Goal: Information Seeking & Learning: Compare options

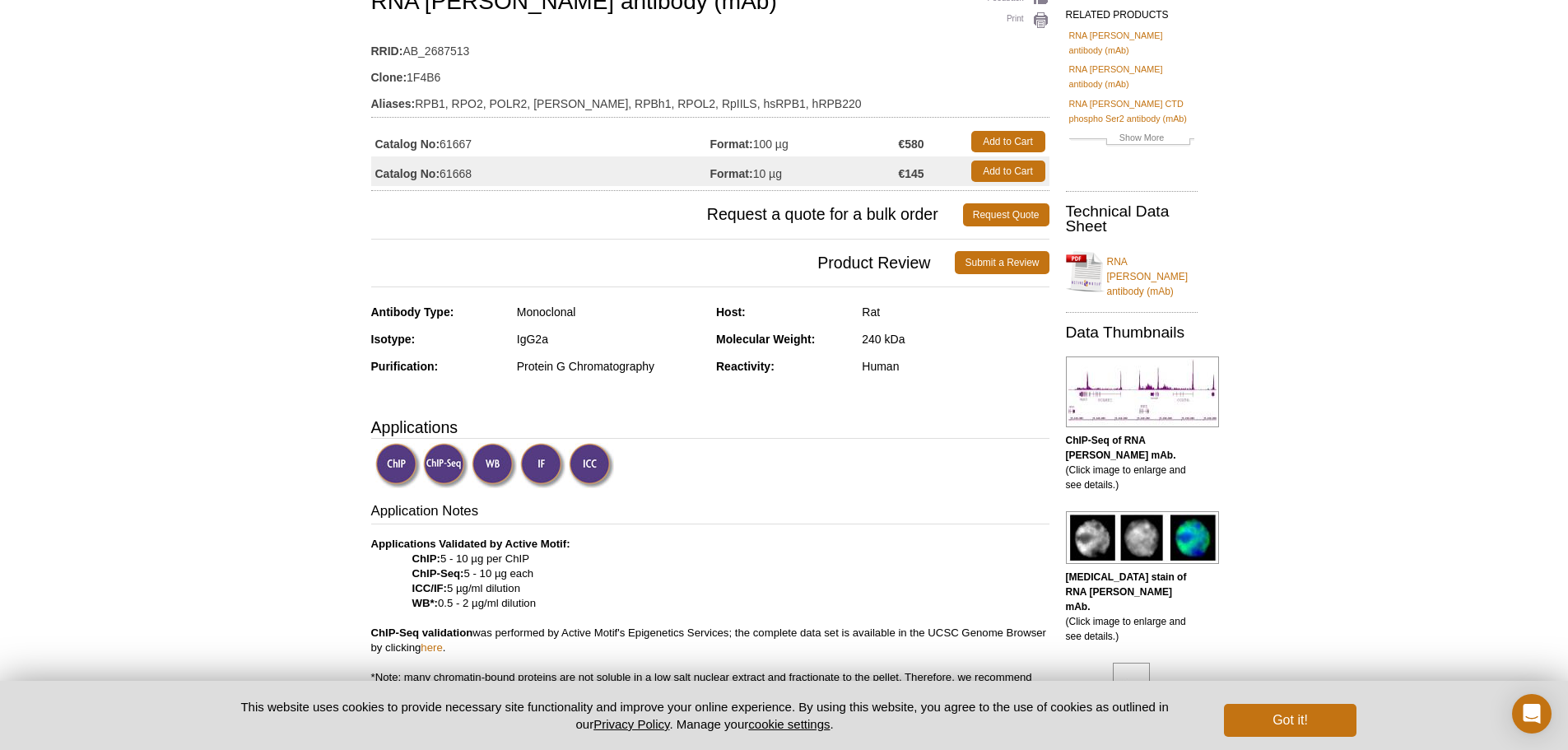
scroll to position [143, 0]
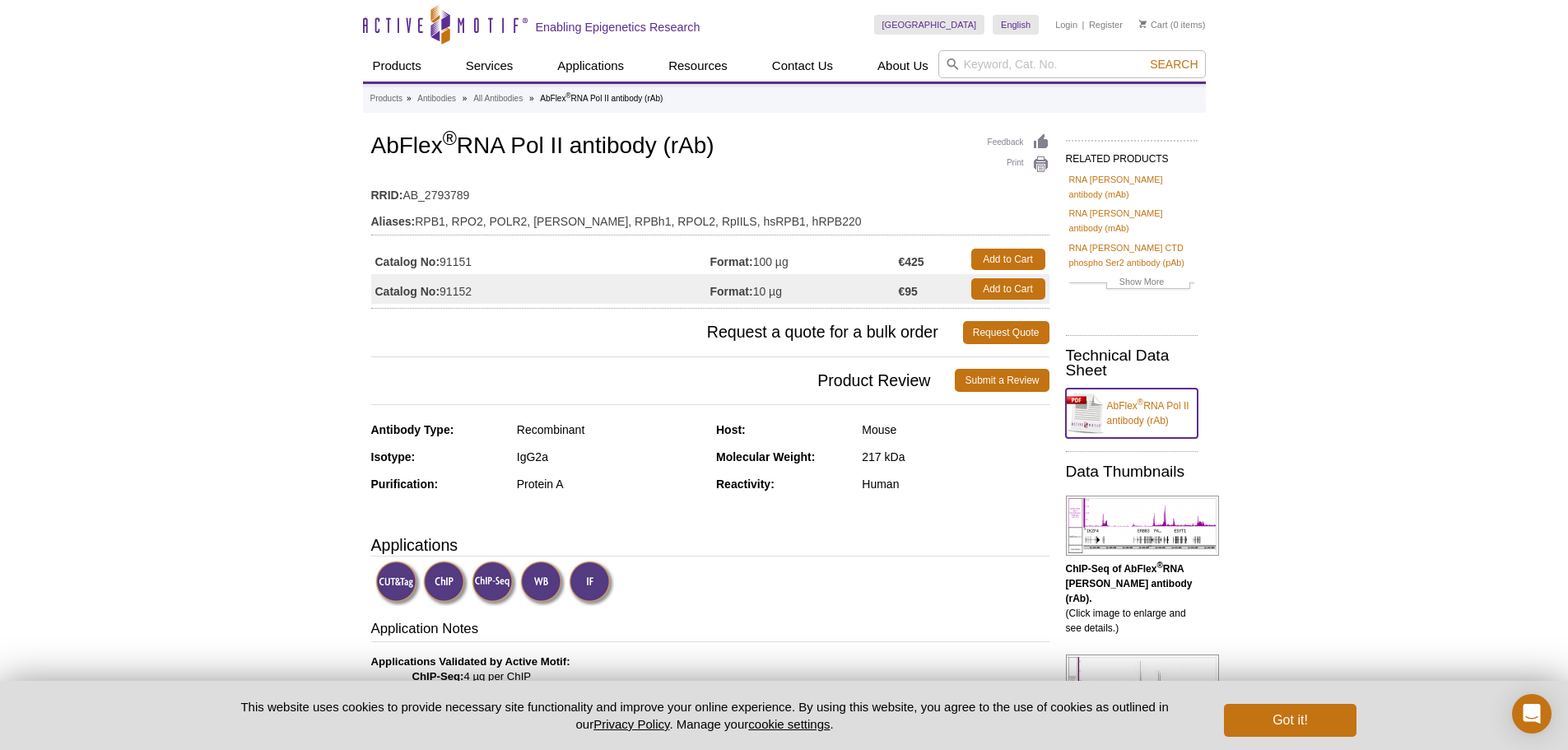
click at [1131, 388] on link "AbFlex ® RNA Pol II antibody (rAb)" at bounding box center [1131, 412] width 132 height 49
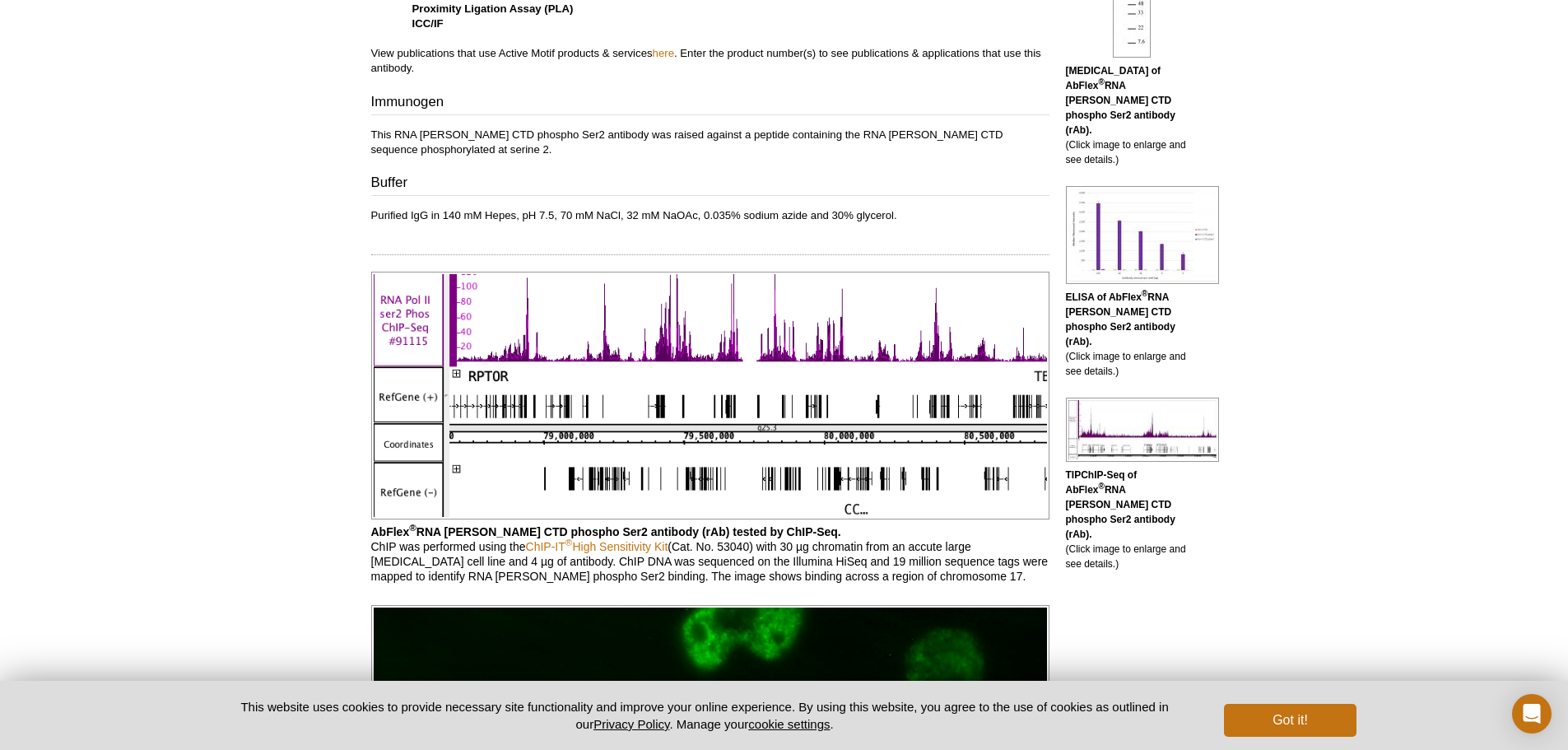
scroll to position [979, 0]
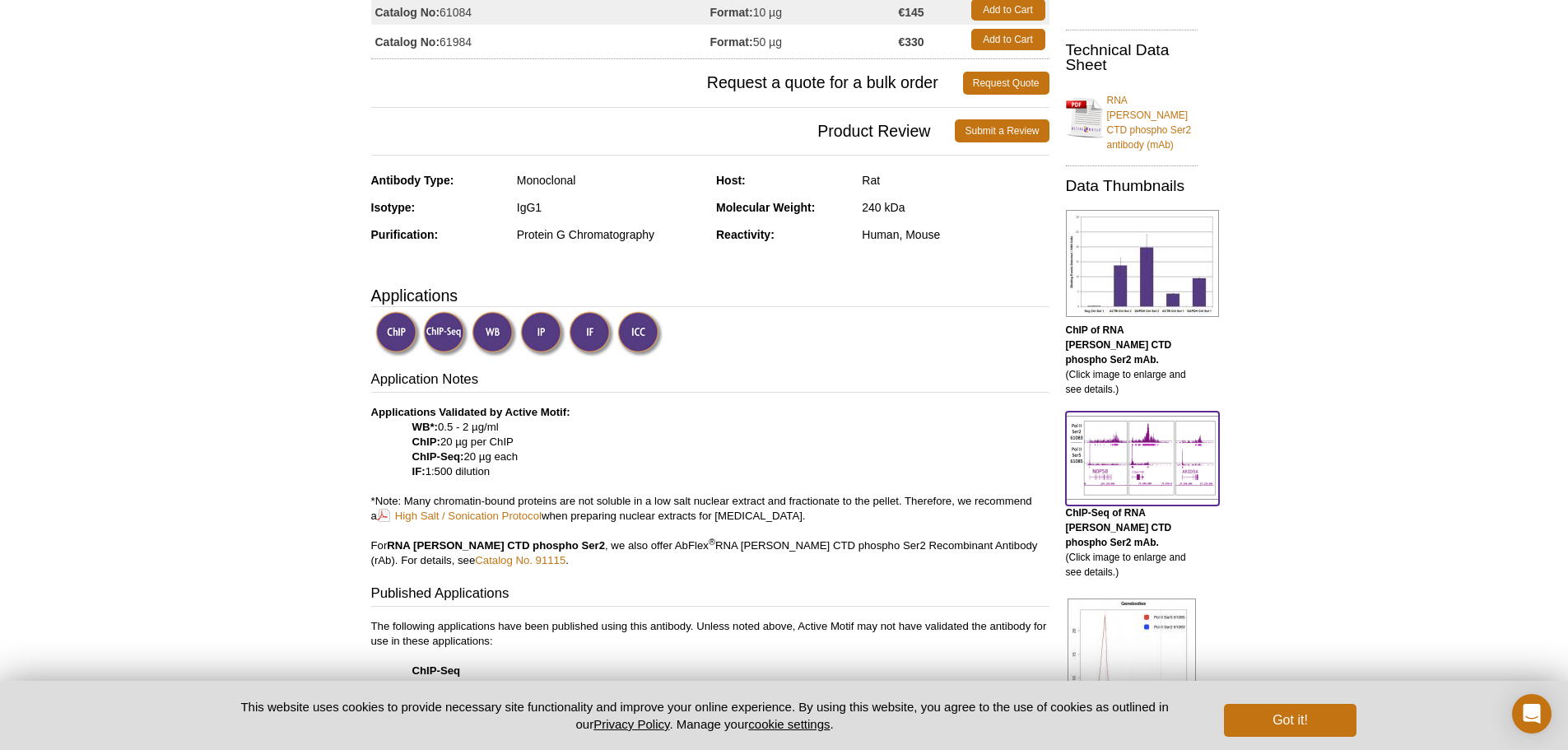
click at [1213, 415] on img at bounding box center [1142, 457] width 153 height 84
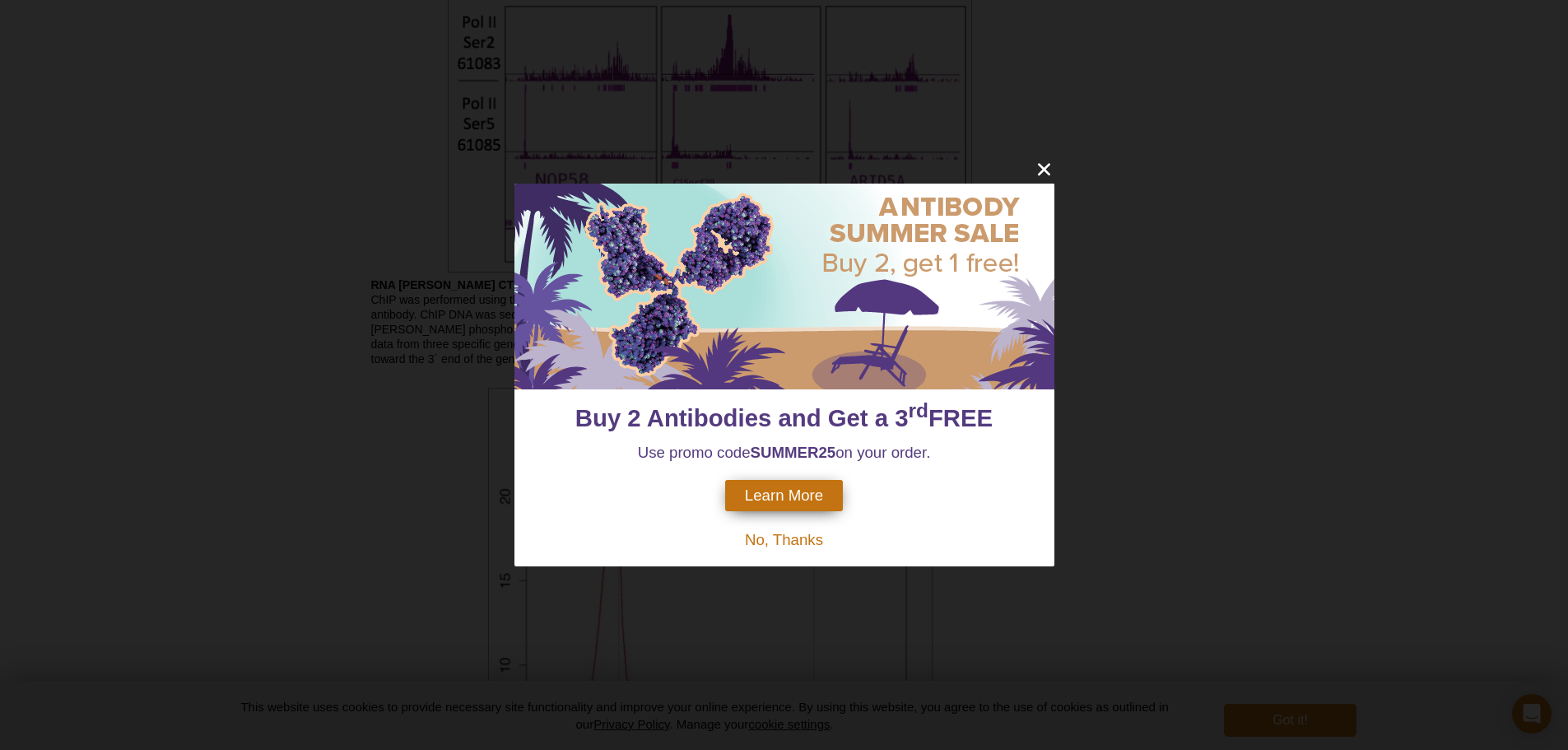
click at [1213, 387] on div "Buy 2 Antibodies and Get a 3 rd FREE Use promo code SUMMER25 on your order. Lea…" at bounding box center [784, 375] width 1568 height 750
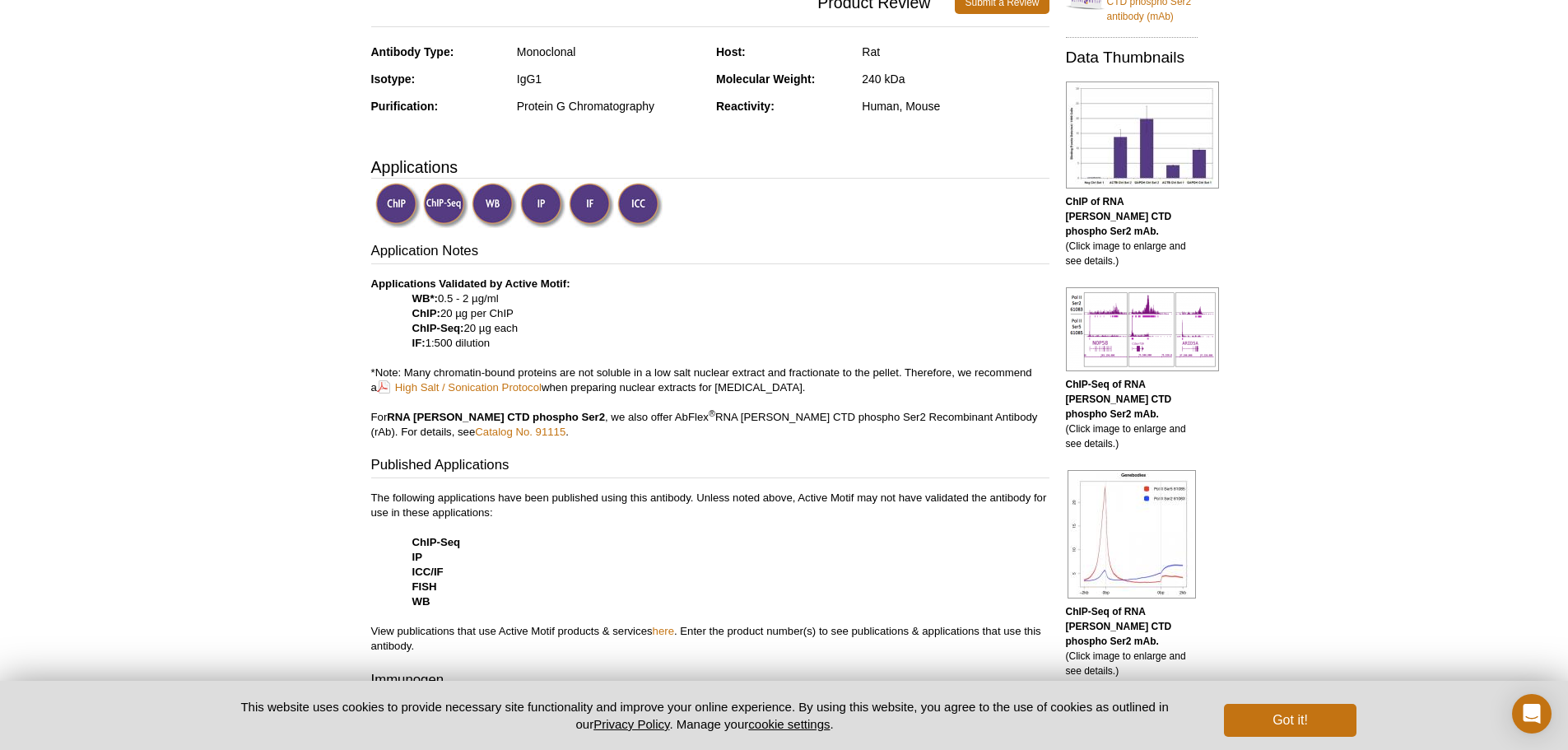
scroll to position [436, 0]
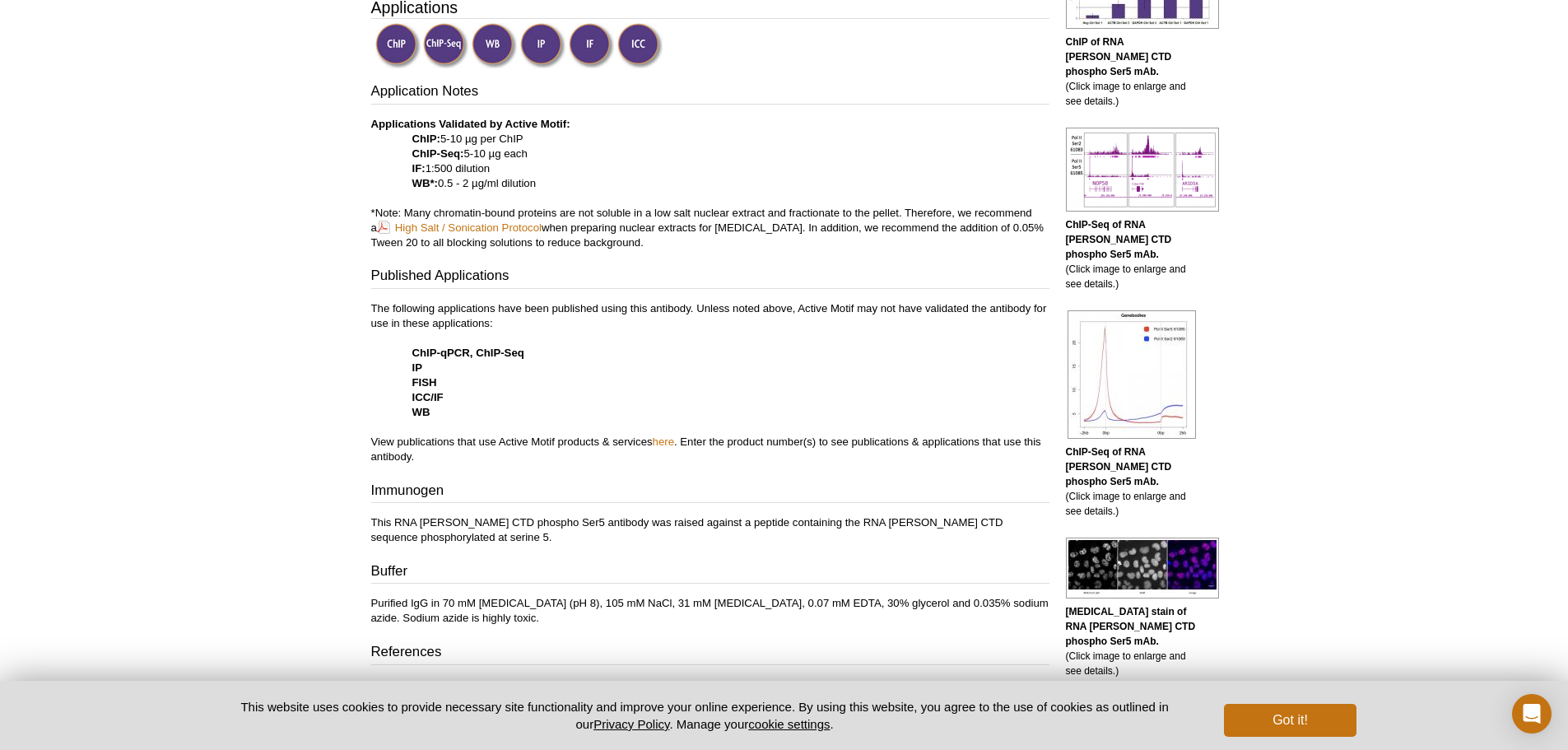
scroll to position [594, 0]
click at [1161, 127] on img at bounding box center [1142, 168] width 153 height 84
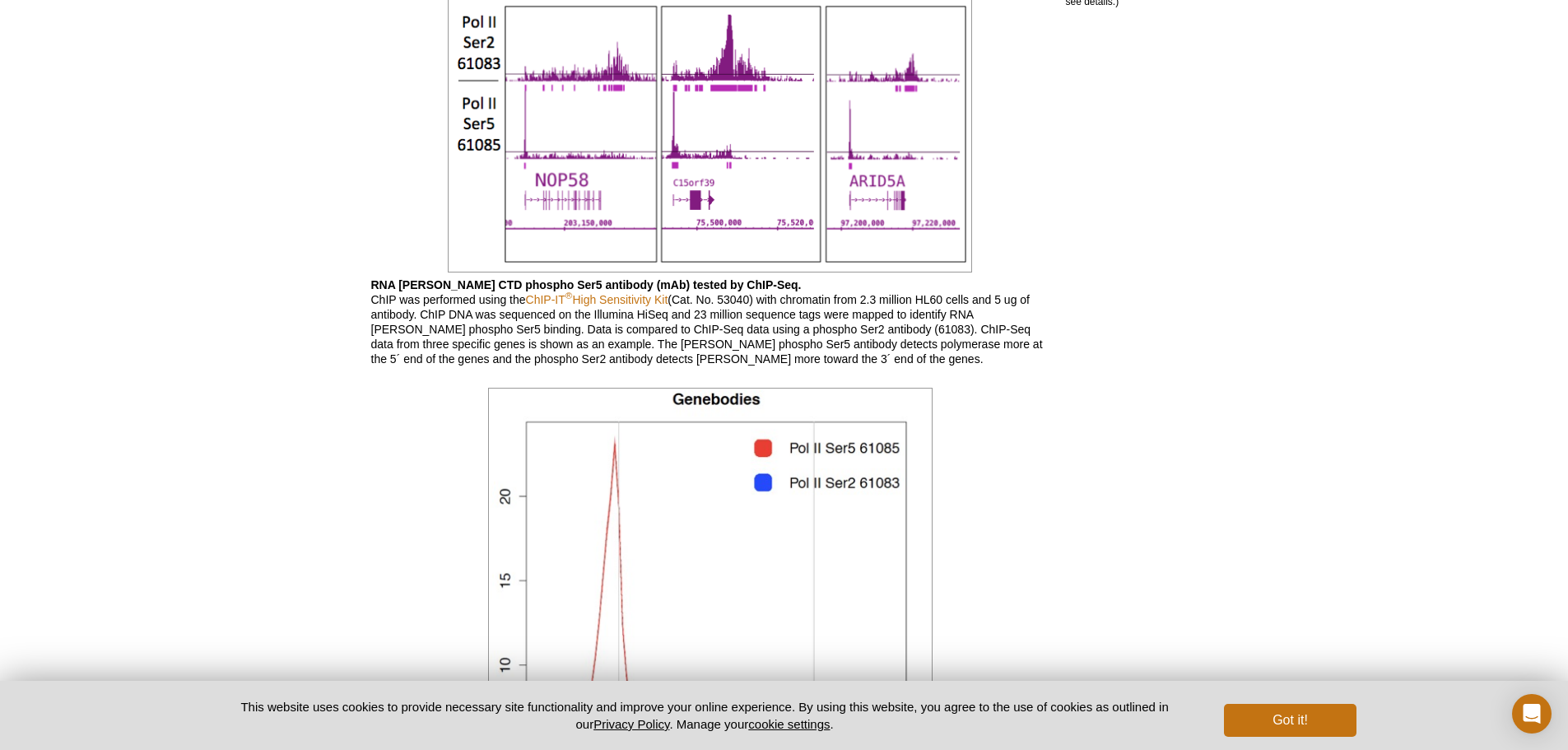
scroll to position [594, 0]
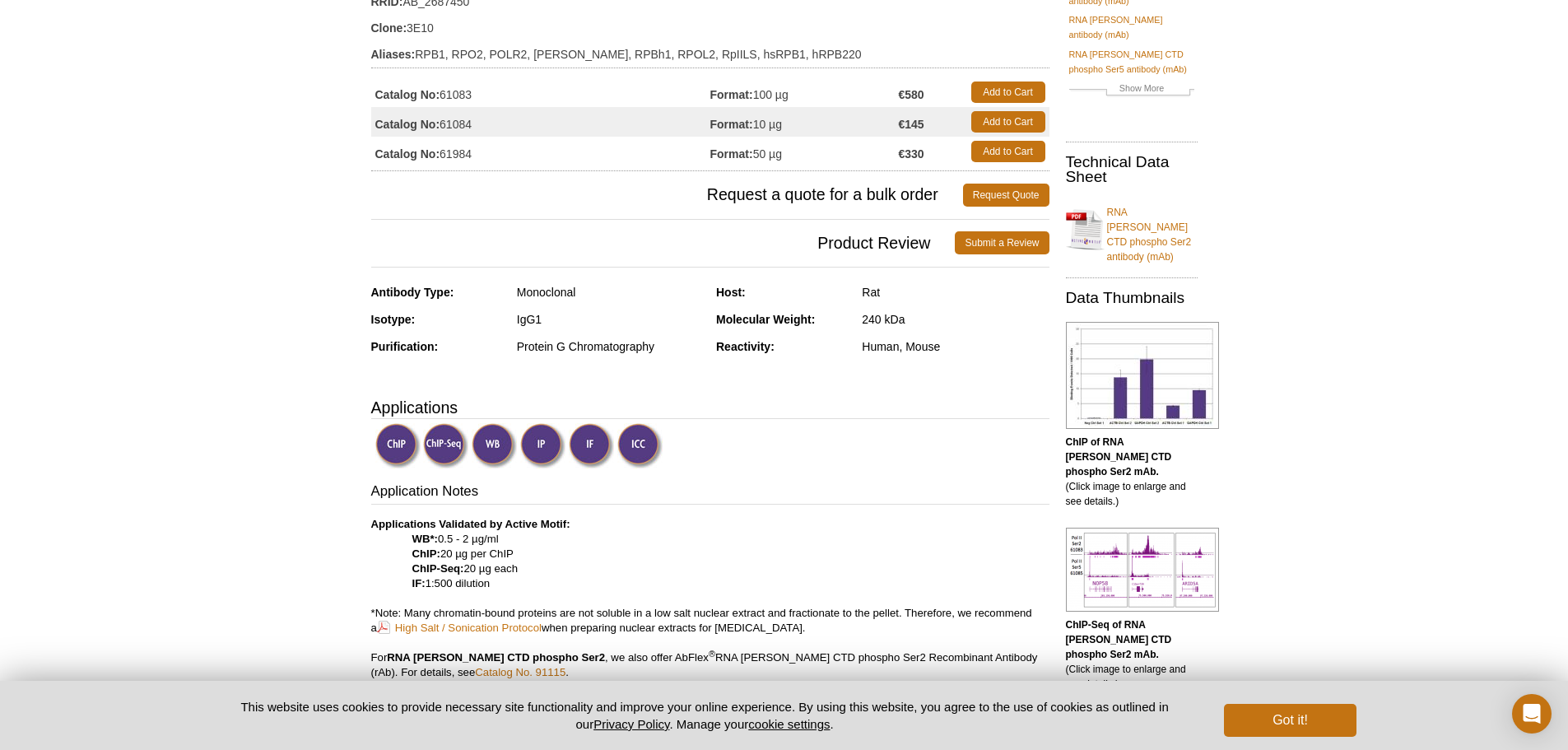
scroll to position [192, 0]
click at [1182, 528] on img at bounding box center [1142, 569] width 153 height 84
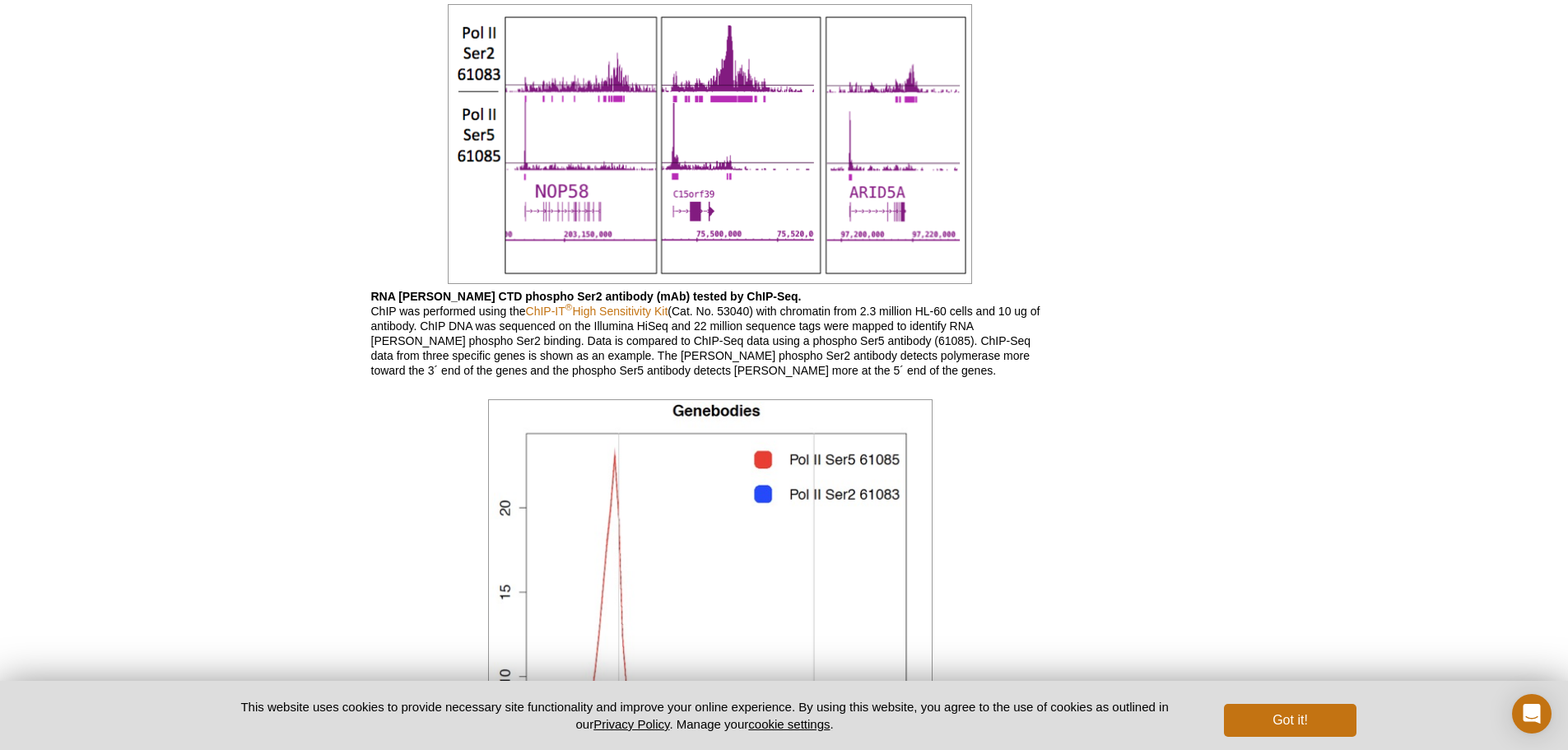
scroll to position [192, 0]
